Goal: Navigation & Orientation: Find specific page/section

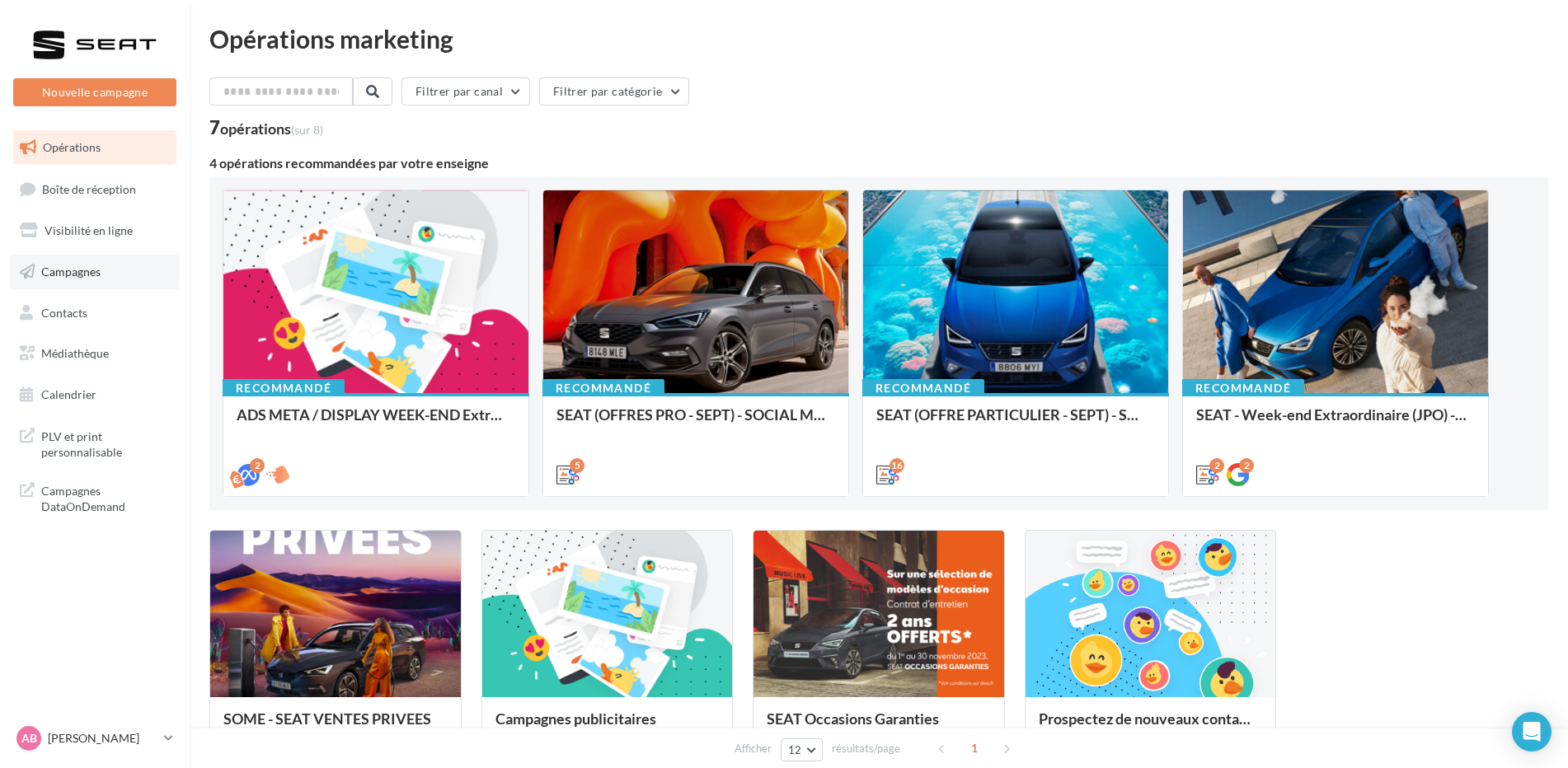
click at [98, 274] on span "Campagnes" at bounding box center [71, 271] width 59 height 14
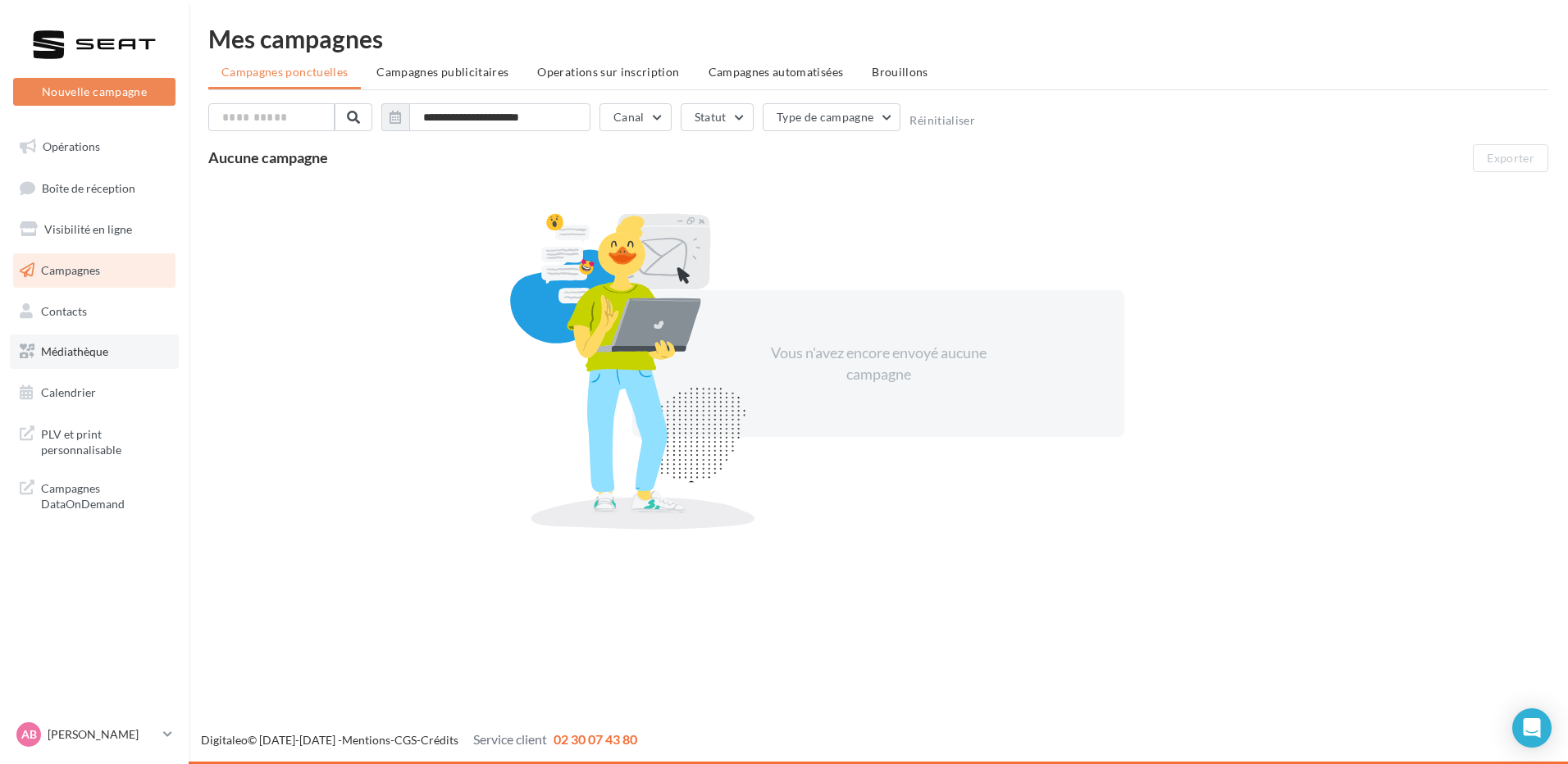
click at [100, 345] on span "Médiathèque" at bounding box center [75, 351] width 67 height 14
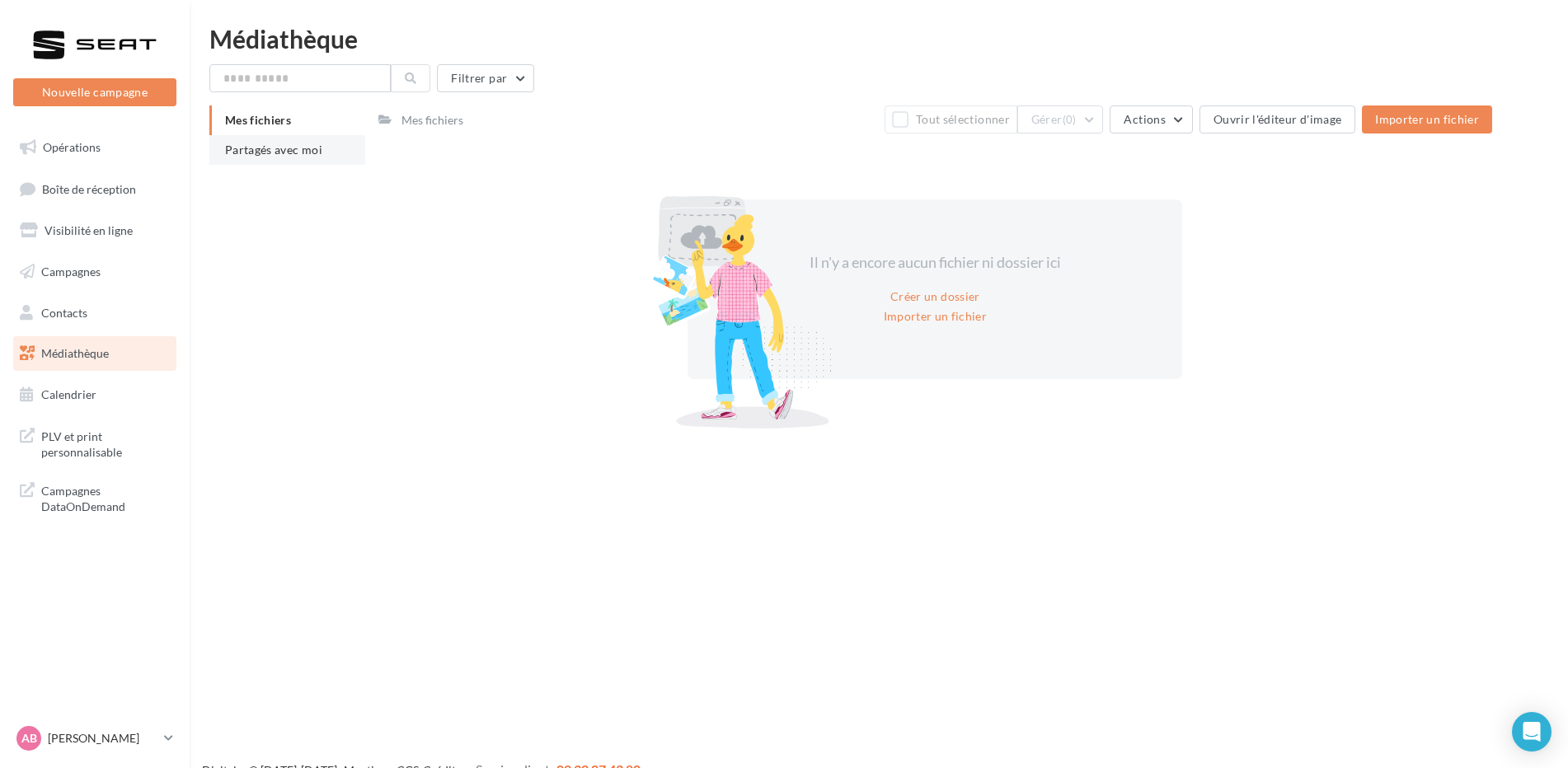
click at [335, 153] on li "Partagés avec moi" at bounding box center [287, 149] width 156 height 30
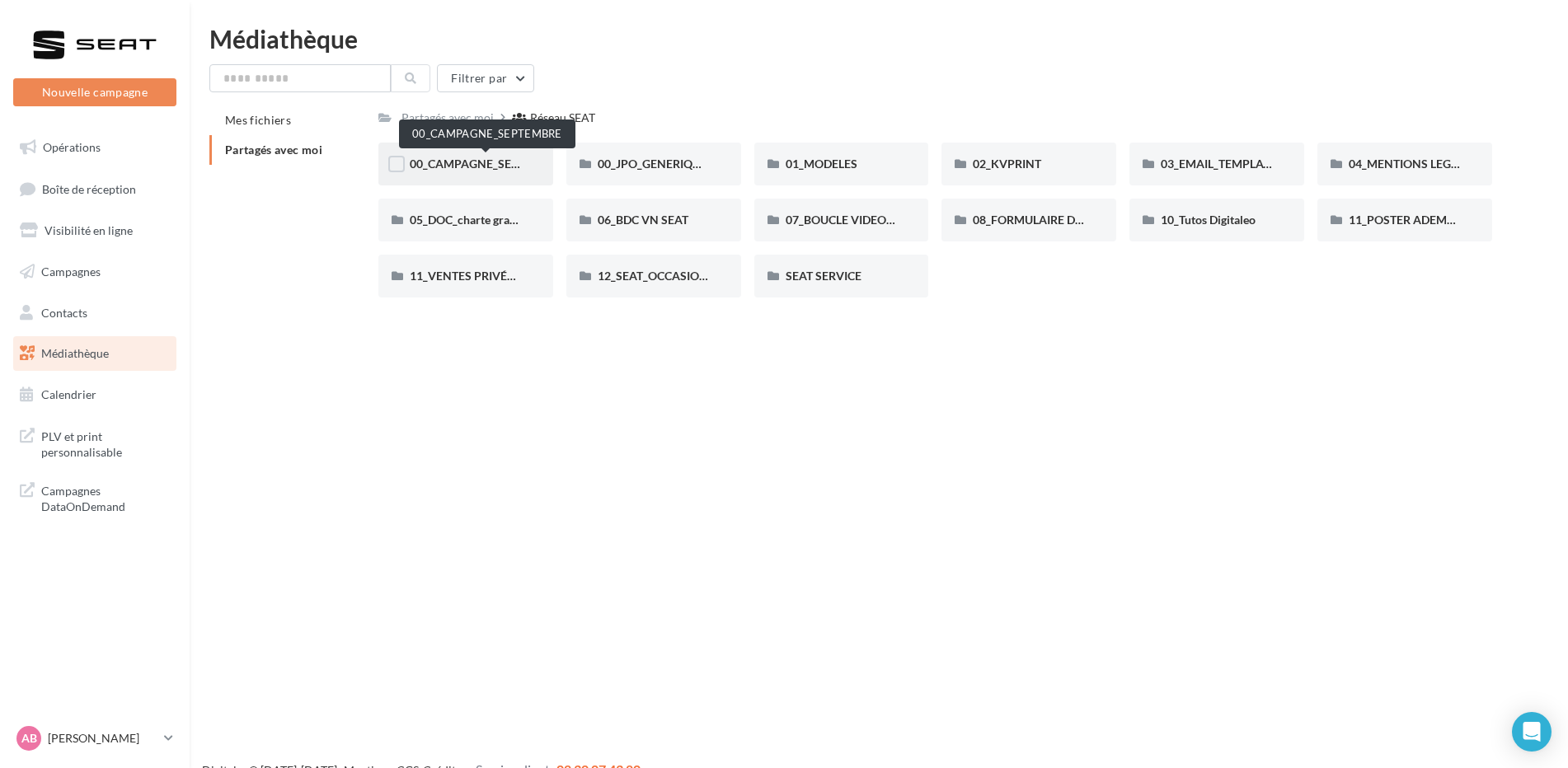
click at [463, 159] on span "00_CAMPAGNE_SEPTEMBRE" at bounding box center [487, 164] width 154 height 14
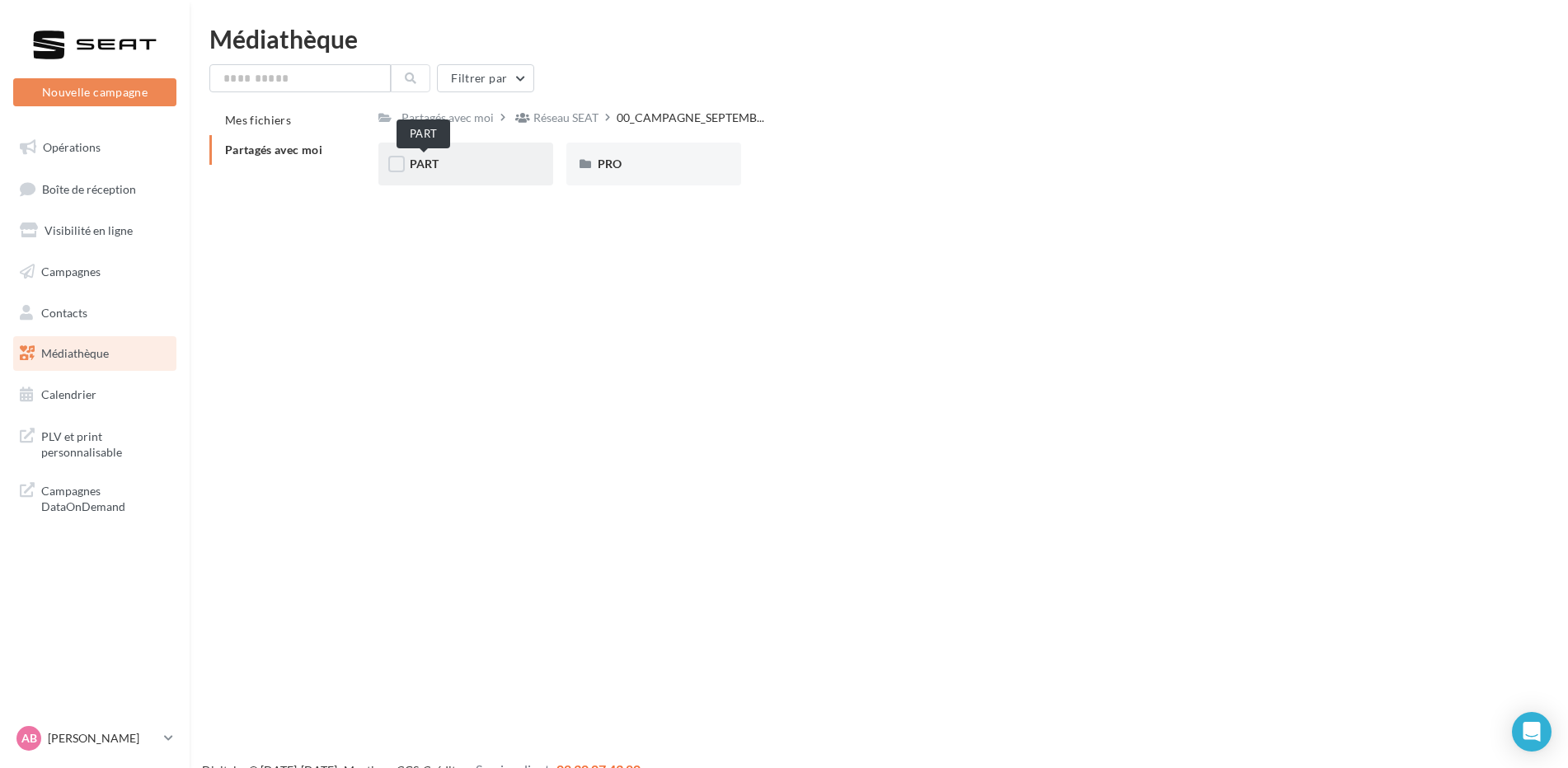
click at [430, 164] on span "PART" at bounding box center [424, 164] width 29 height 14
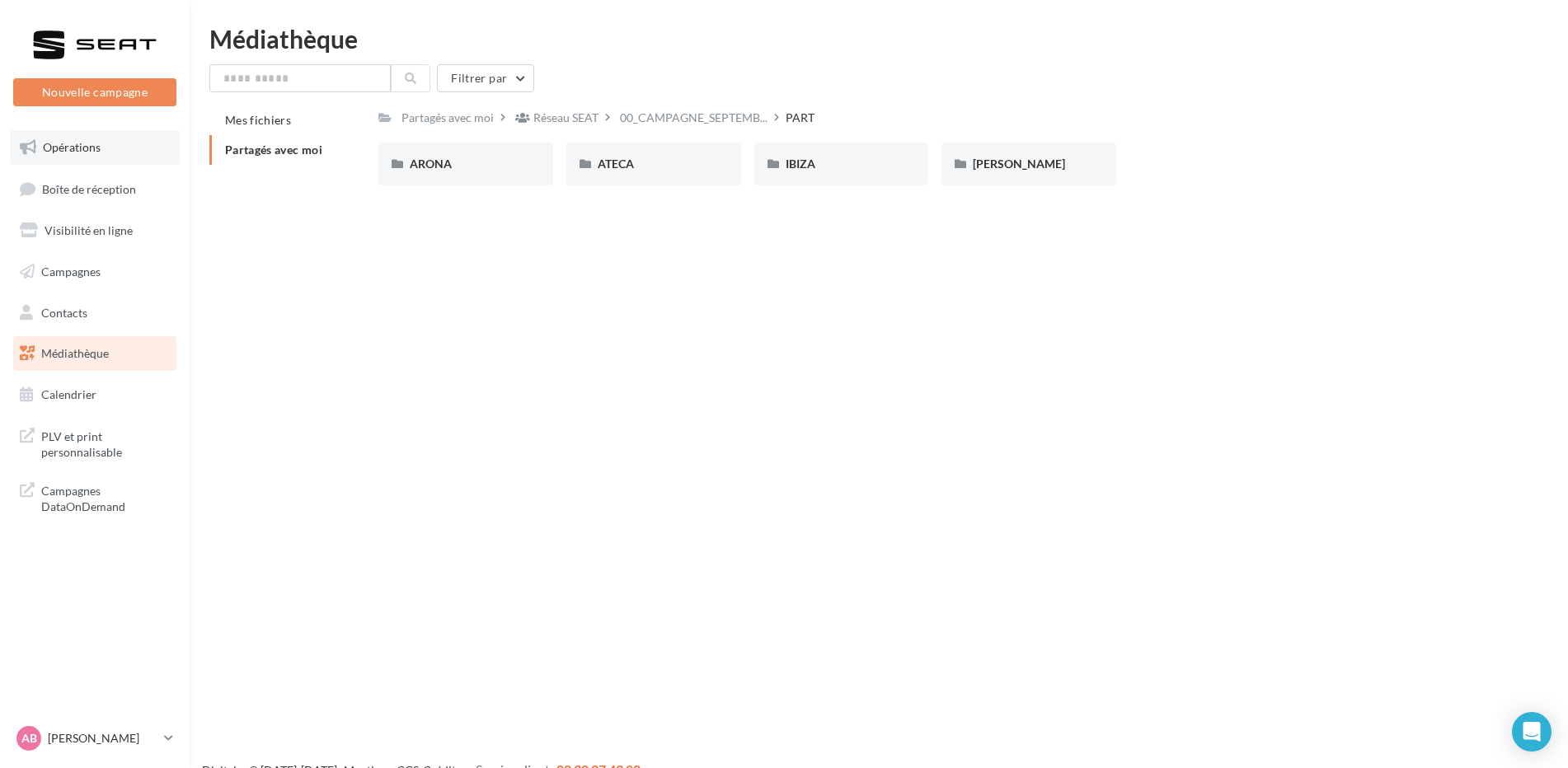
click at [82, 150] on span "Opérations" at bounding box center [72, 147] width 58 height 14
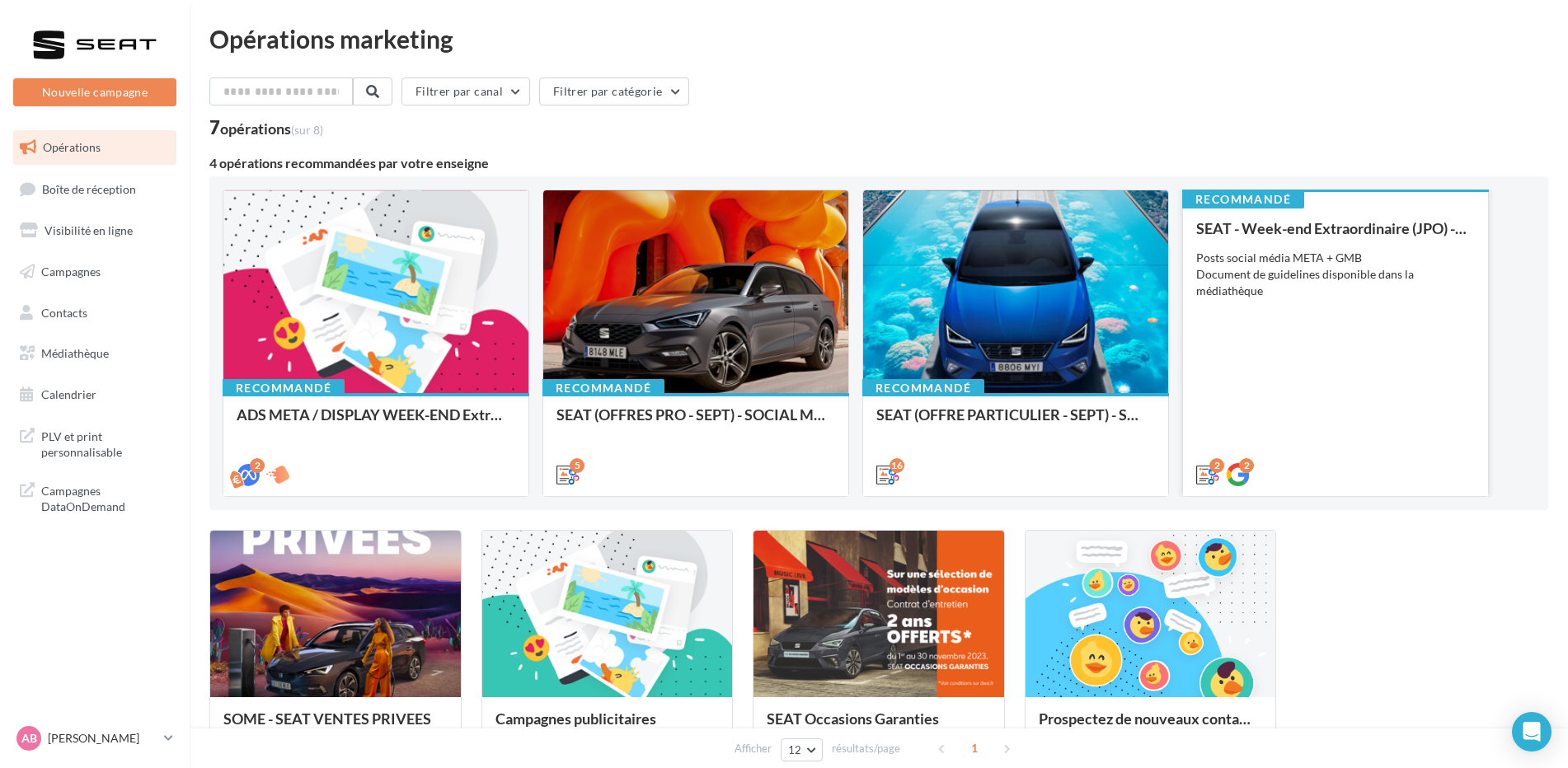
click at [1269, 346] on div "SEAT - Week-end Extraordinaire (JPO) - GENERIQUE SEPT / OCTOBRE Posts social mé…" at bounding box center [1336, 351] width 279 height 261
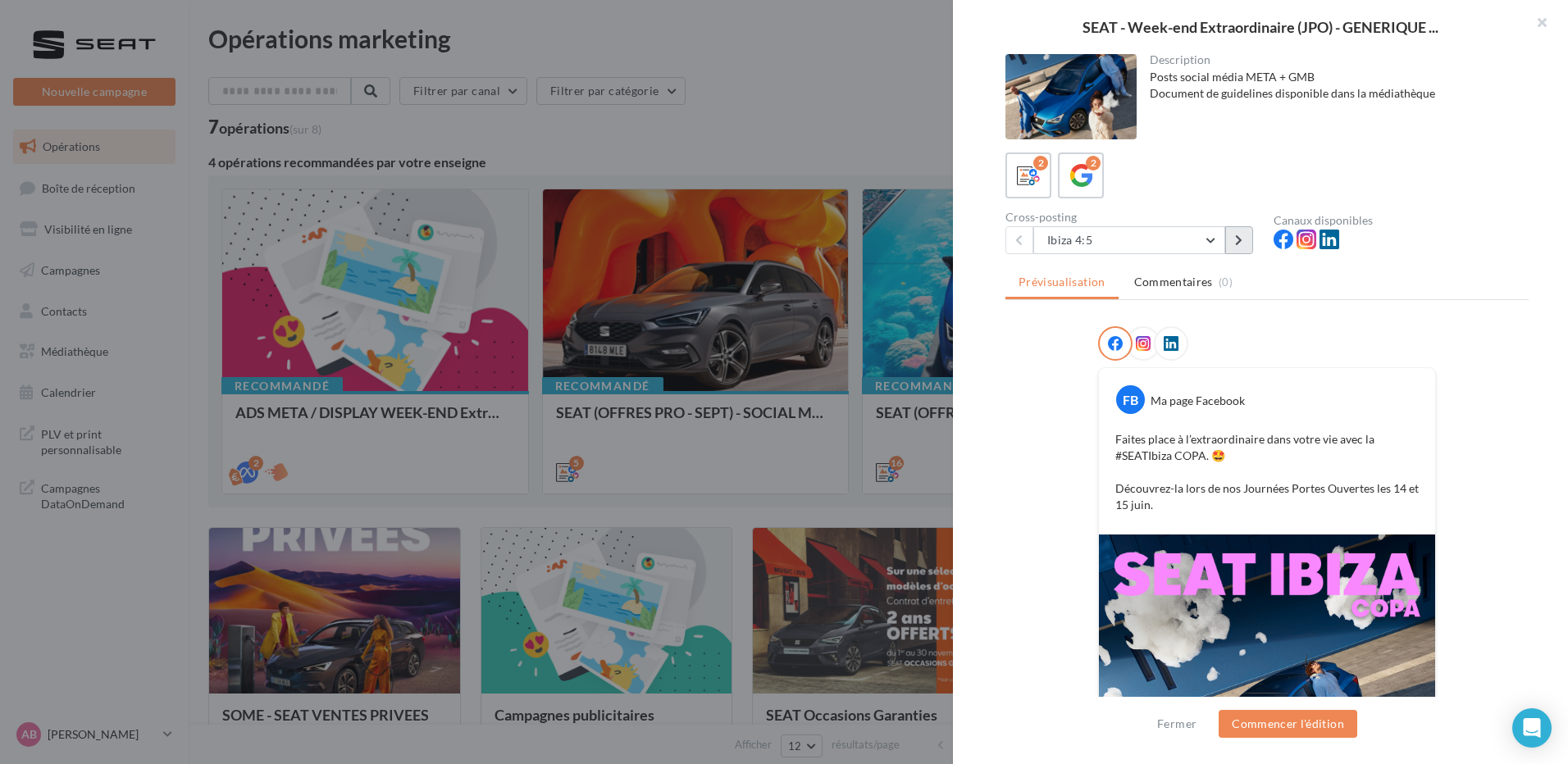
click at [1240, 231] on button at bounding box center [1238, 239] width 28 height 28
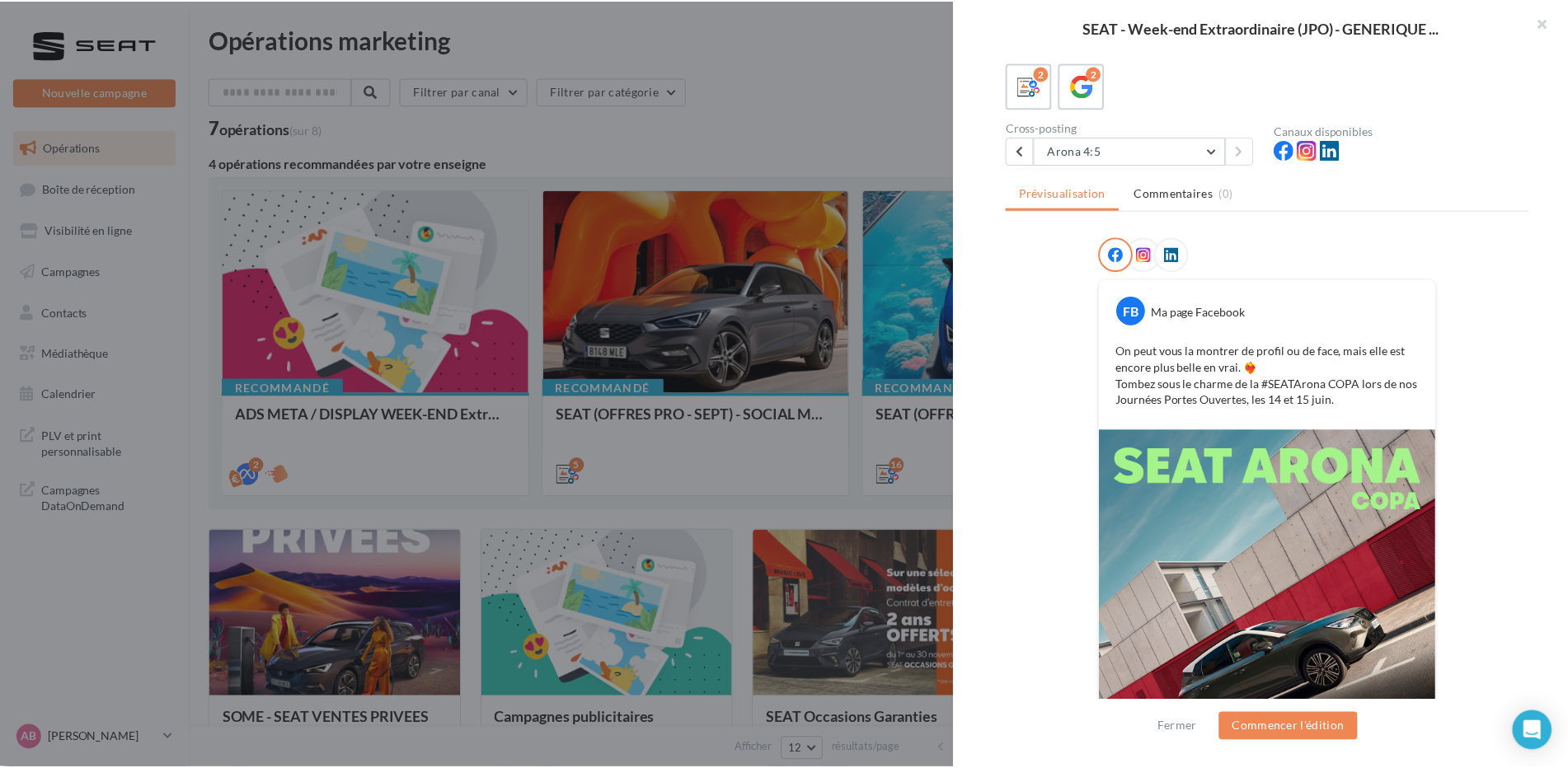
scroll to position [85, 0]
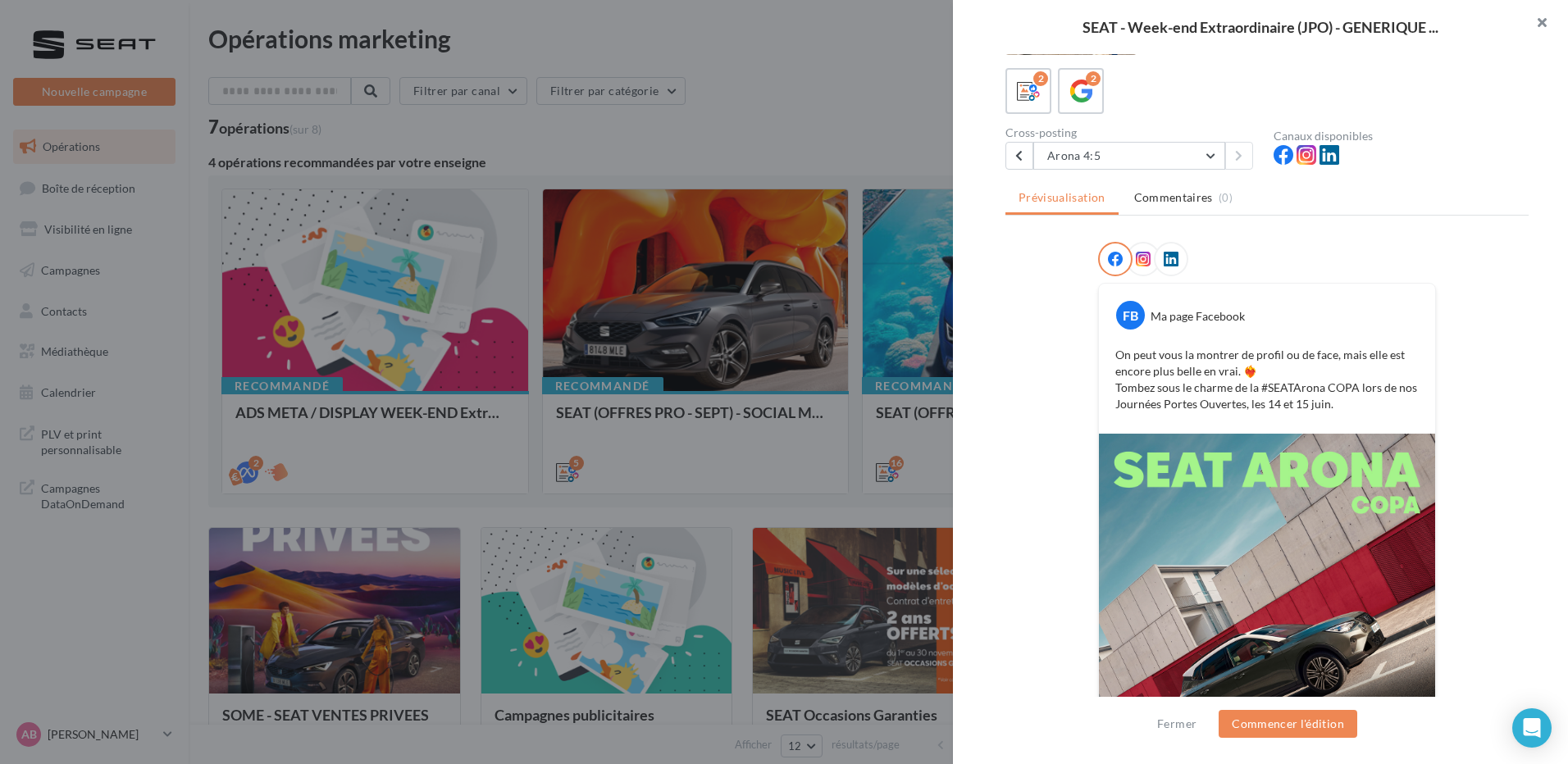
click at [1539, 18] on button "button" at bounding box center [1535, 24] width 66 height 49
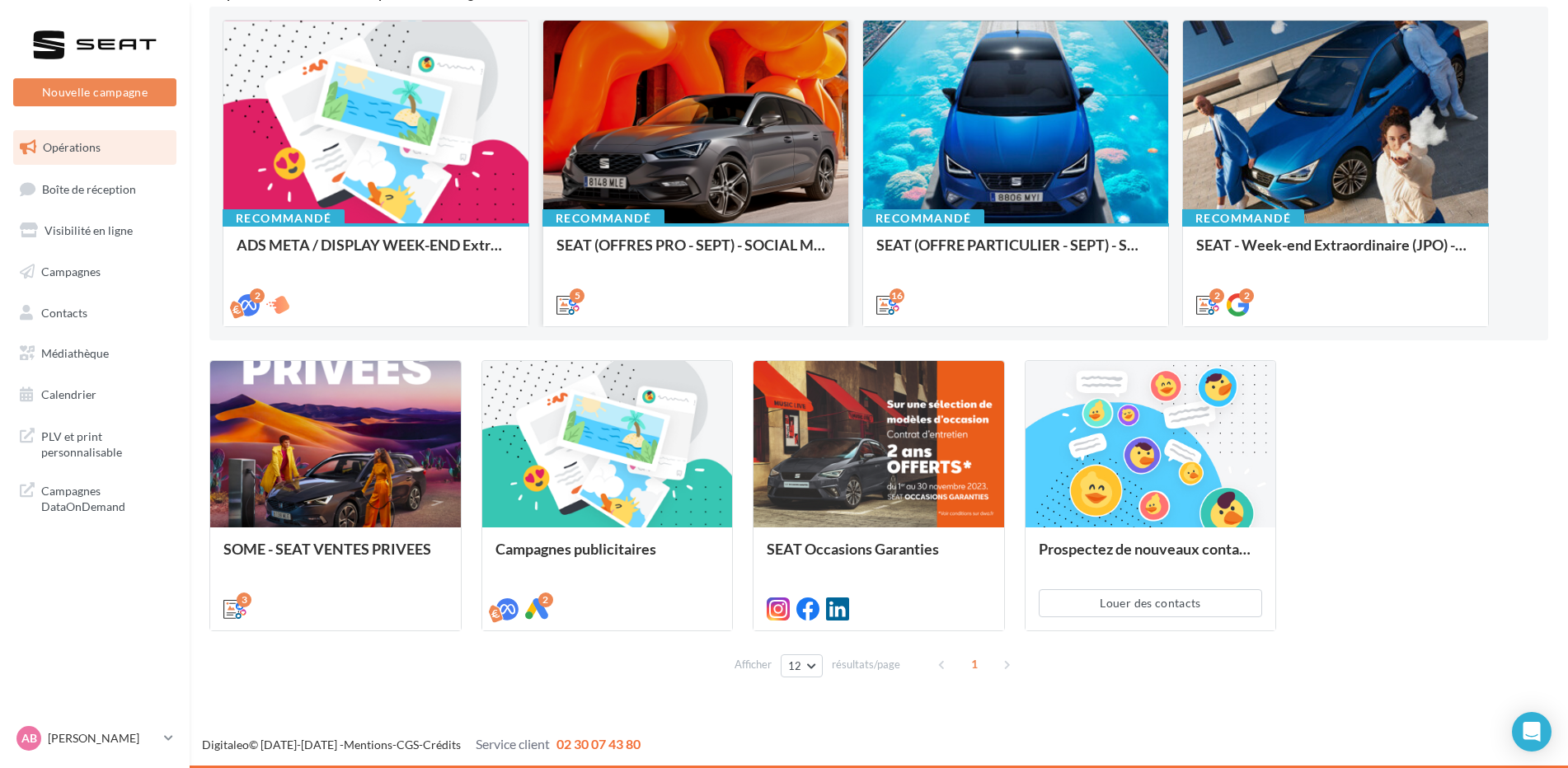
scroll to position [87, 0]
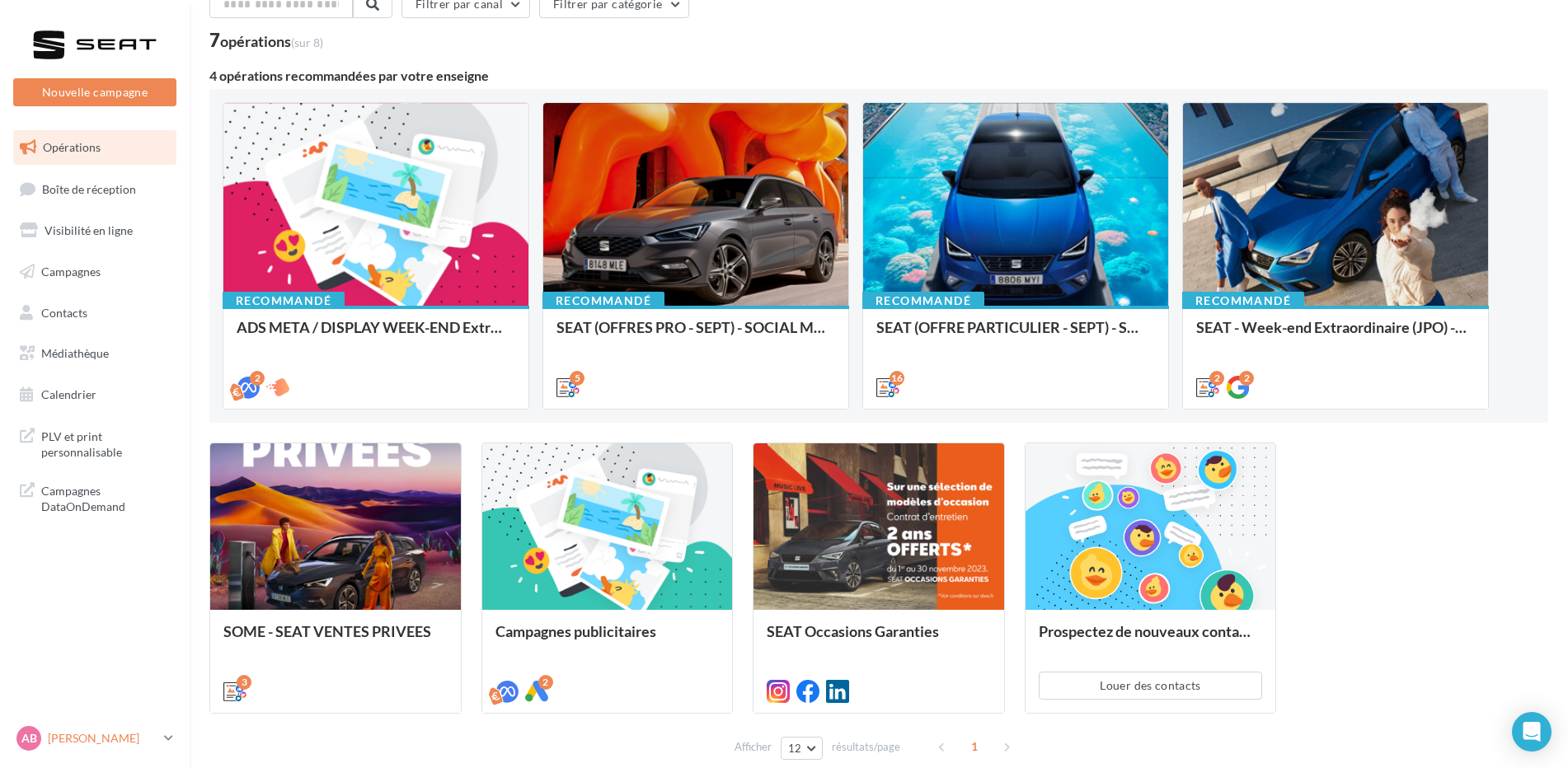
click at [103, 743] on p "[PERSON_NAME]" at bounding box center [102, 737] width 109 height 16
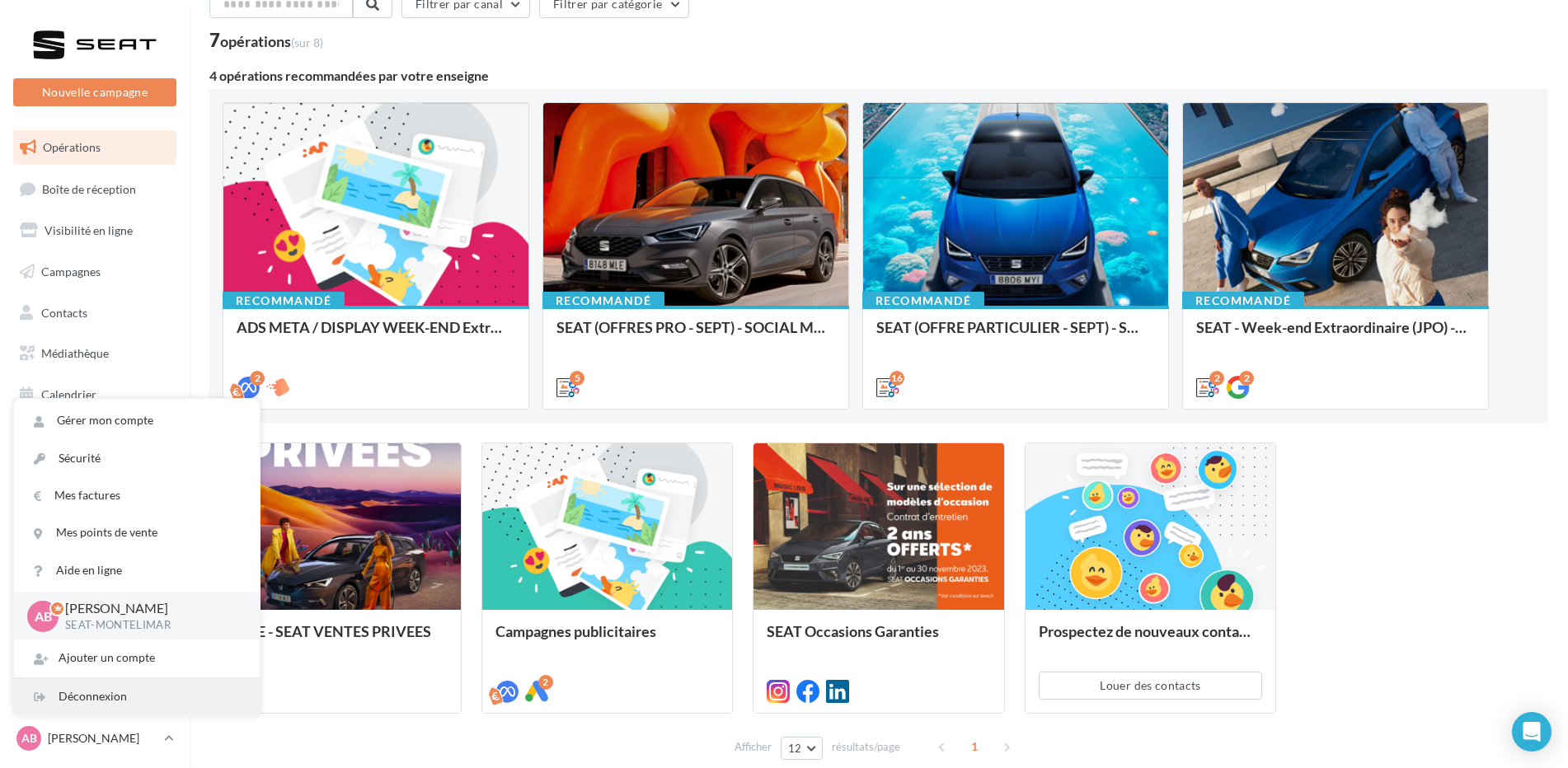
click at [98, 698] on div "Déconnexion" at bounding box center [137, 697] width 246 height 37
